Goal: Information Seeking & Learning: Learn about a topic

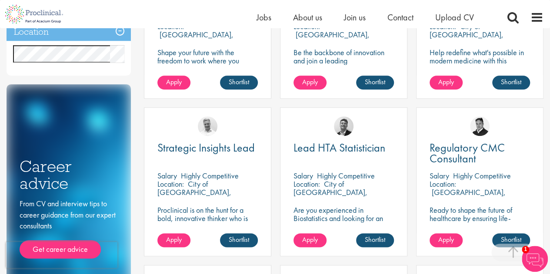
scroll to position [416, 0]
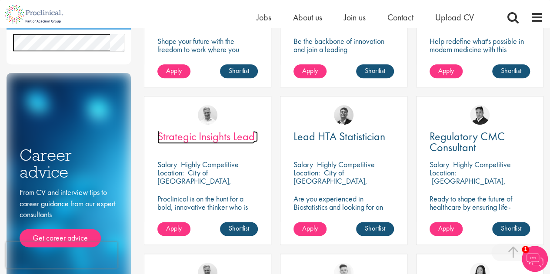
click at [193, 140] on span "Strategic Insights Lead" at bounding box center [205, 136] width 97 height 15
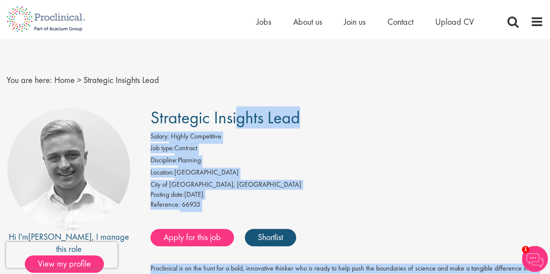
drag, startPoint x: 375, startPoint y: 124, endPoint x: 156, endPoint y: 119, distance: 219.6
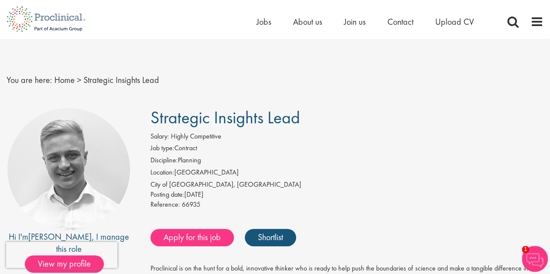
click at [155, 115] on span "Strategic Insights Lead" at bounding box center [225, 117] width 150 height 22
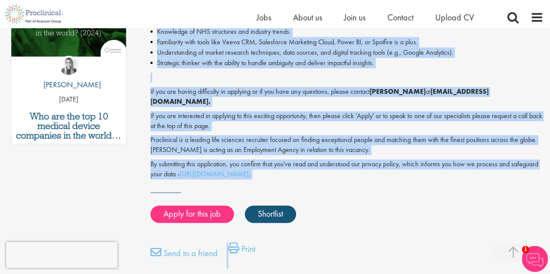
scroll to position [513, 0]
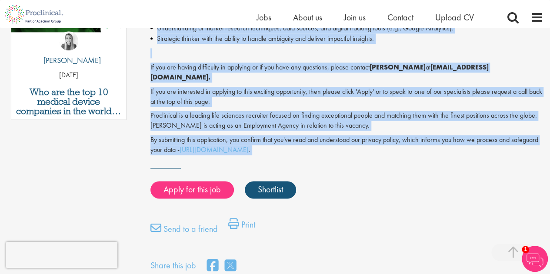
drag, startPoint x: 155, startPoint y: 115, endPoint x: 340, endPoint y: 140, distance: 186.8
copy div "Strategic Insights Lead Salary: Highly Competitive Job type: Contract Disciplin…"
